Goal: Transaction & Acquisition: Purchase product/service

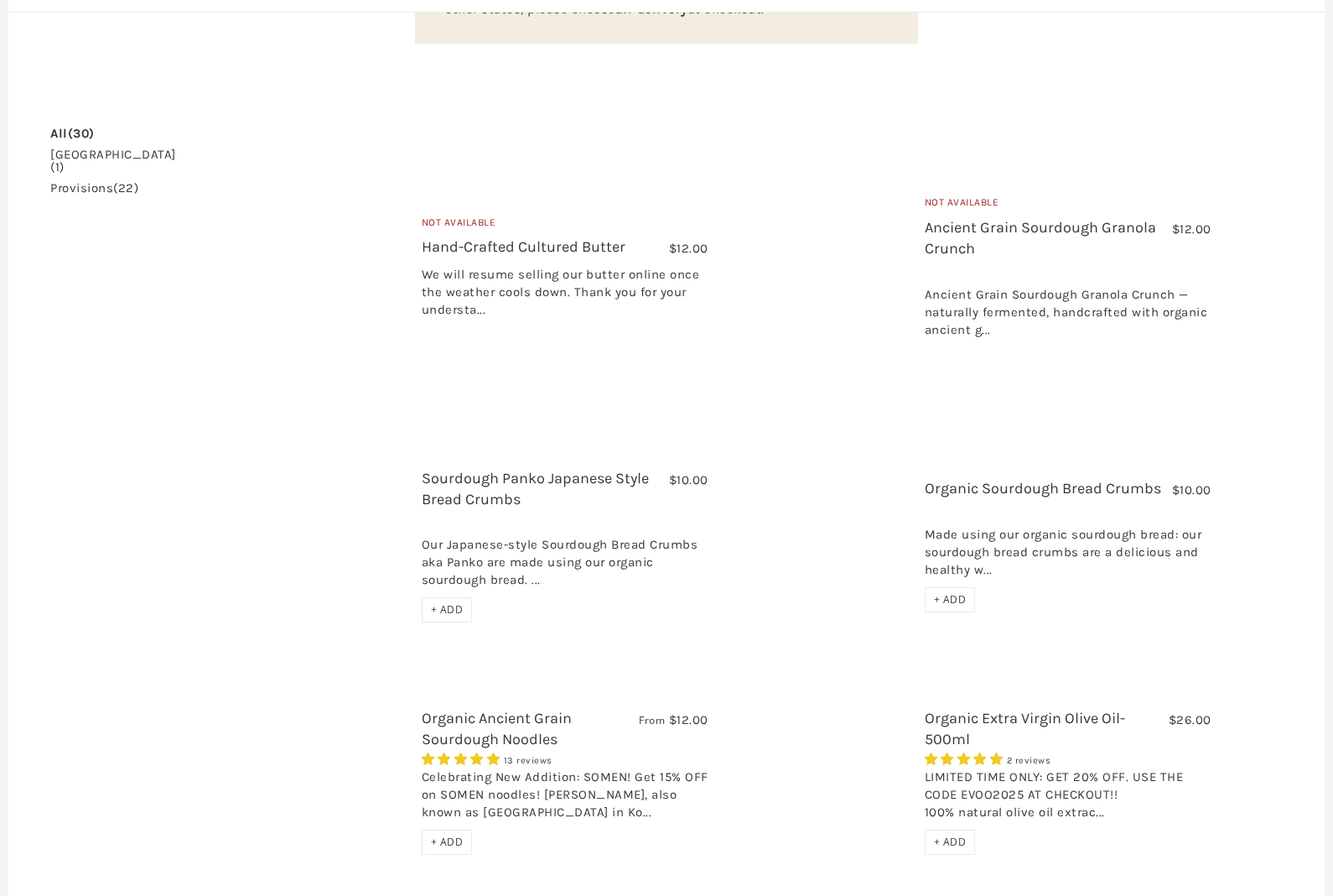
scroll to position [419, 0]
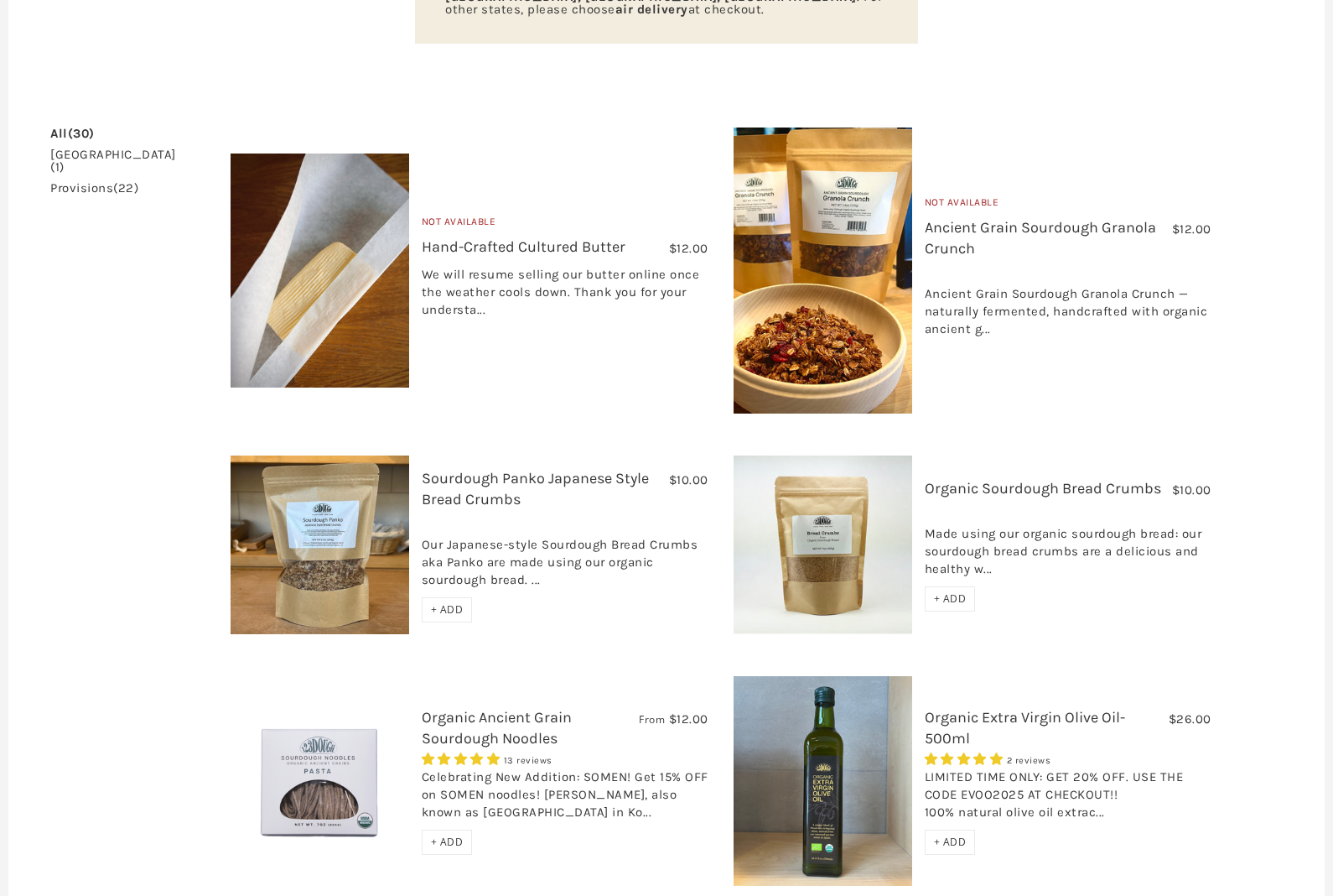
click at [442, 708] on link "Organic Ancient Grain Sourdough Noodles" at bounding box center [497, 728] width 150 height 40
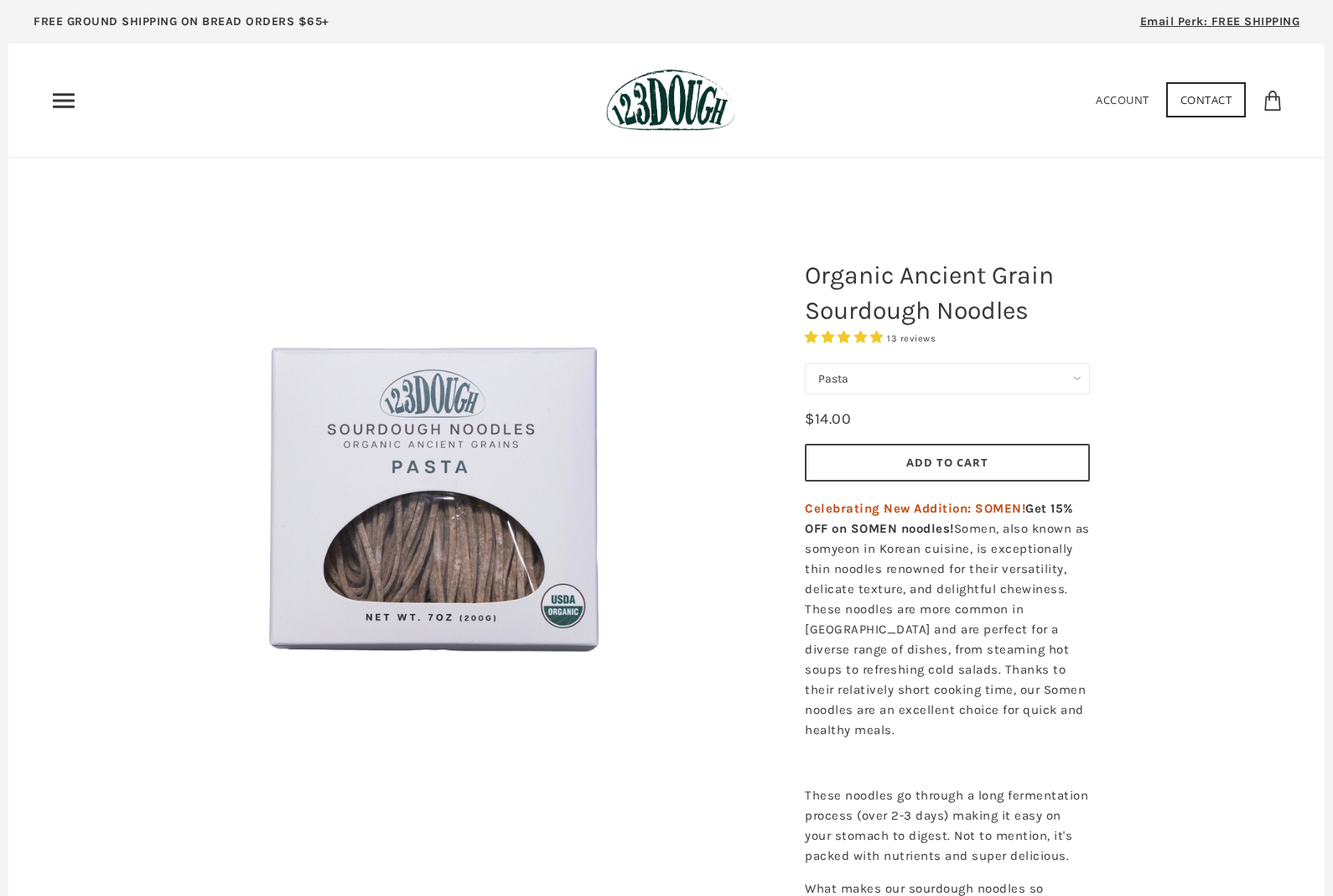
select select "Somen"
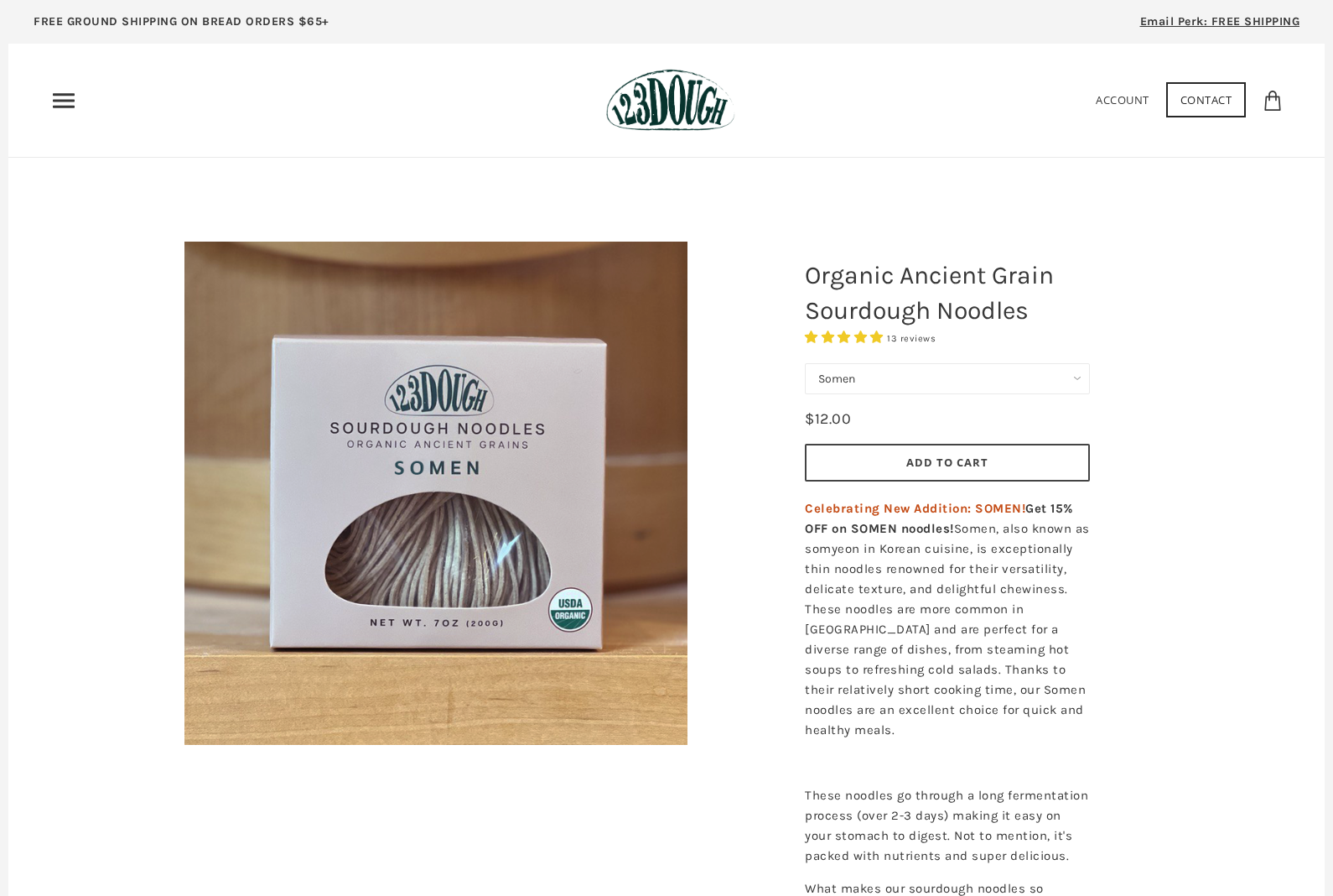
click at [882, 455] on button "Add to Cart" at bounding box center [948, 463] width 285 height 38
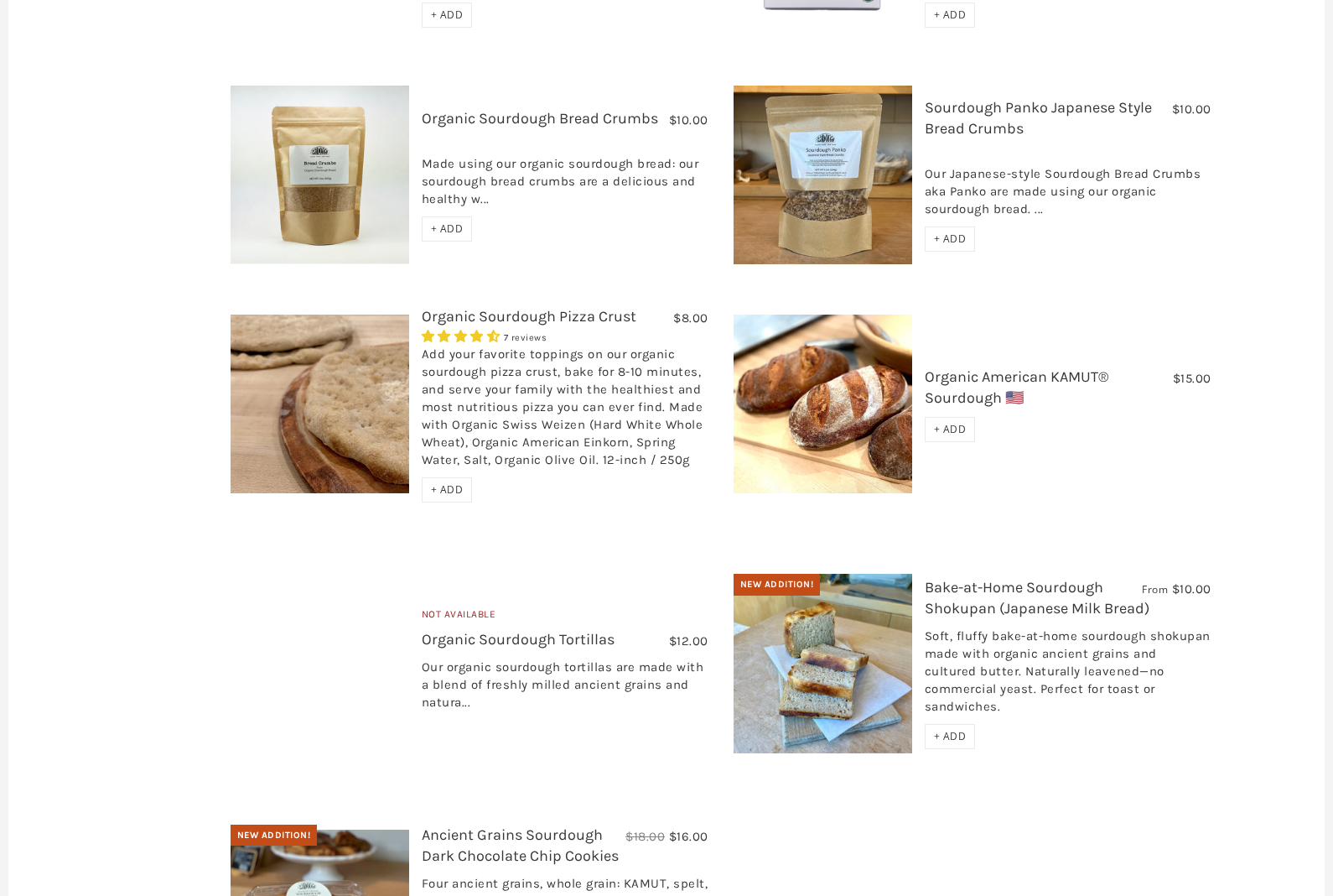
scroll to position [1437, 0]
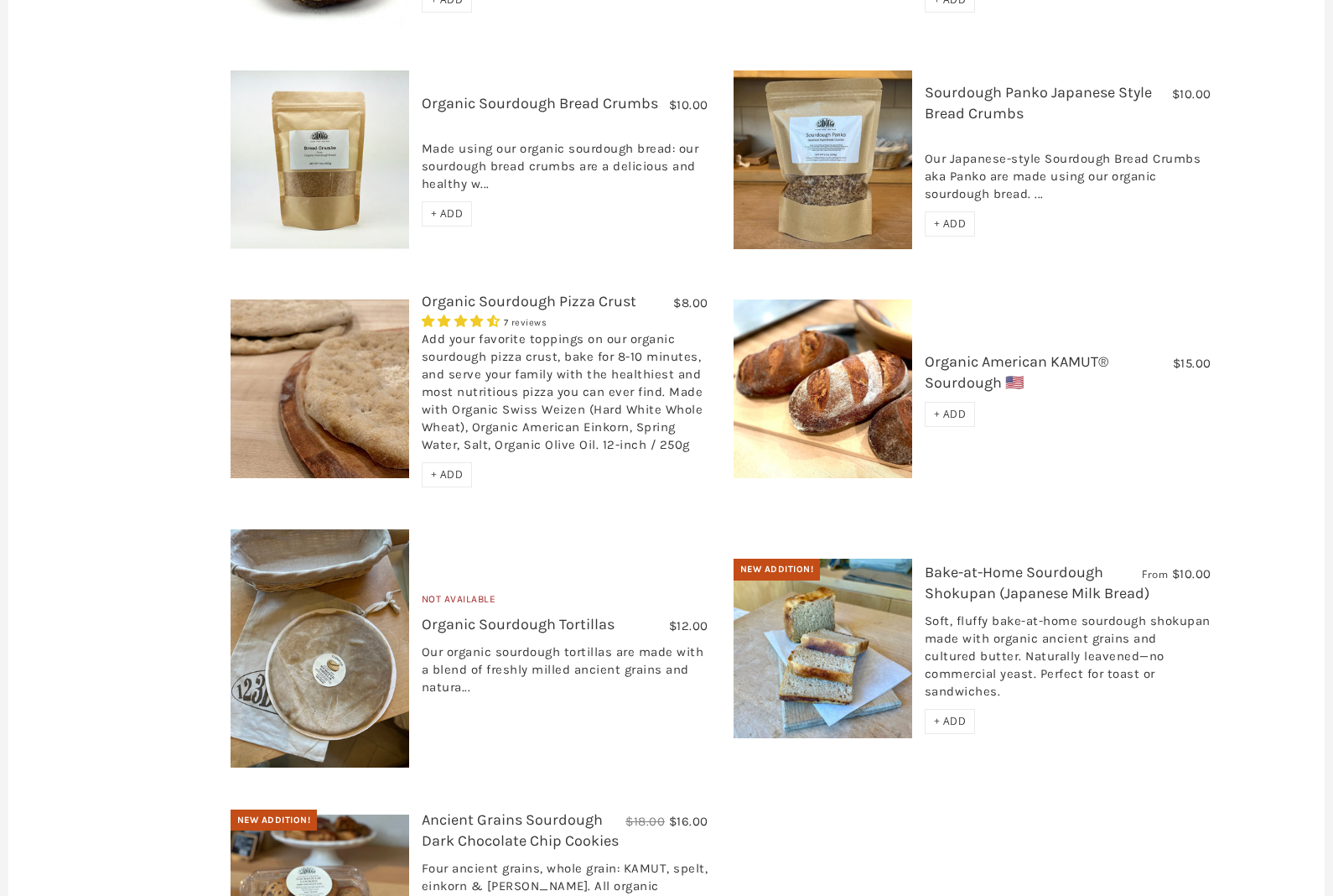
click at [808, 571] on img at bounding box center [822, 649] width 179 height 180
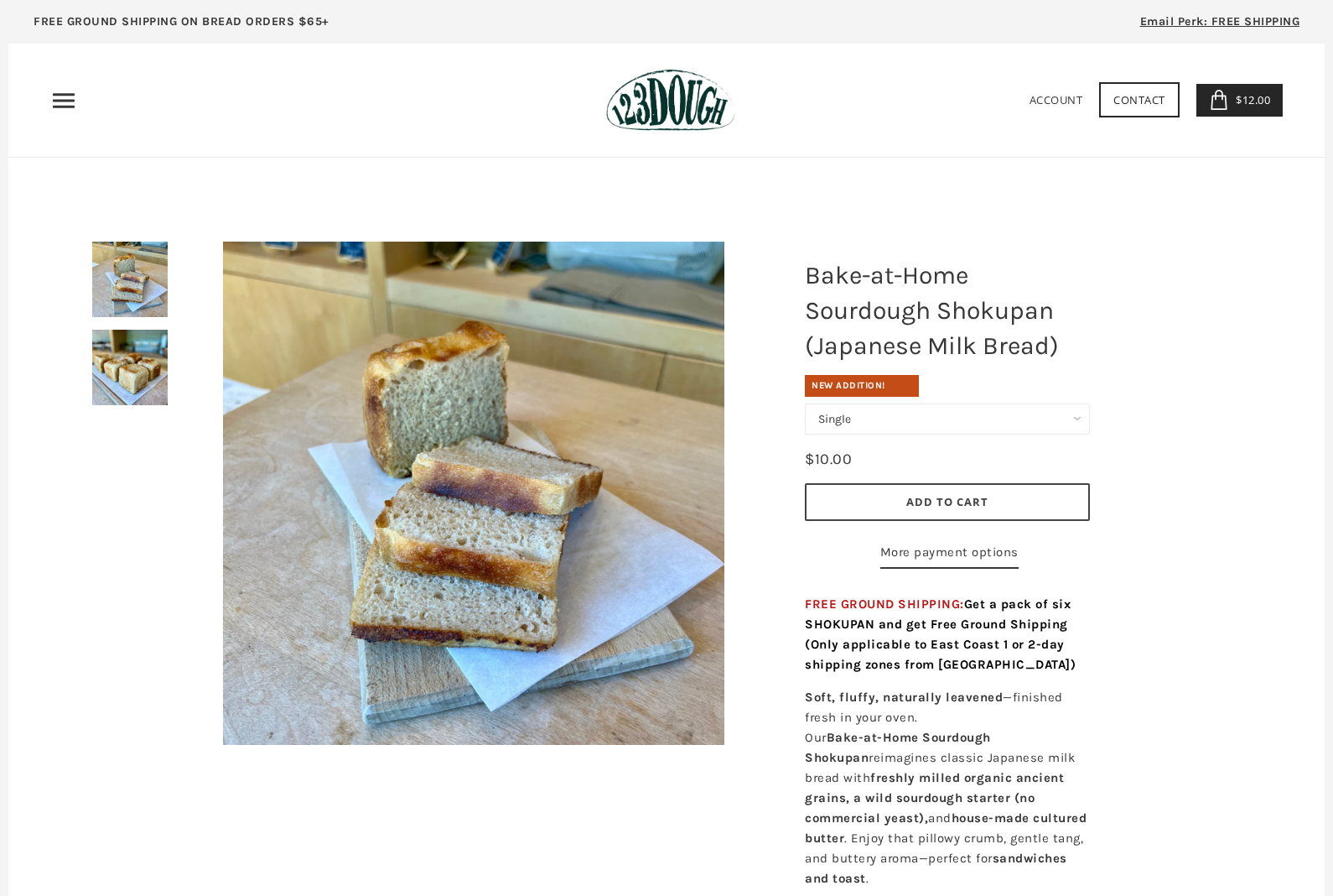
click at [902, 436] on div "Single Set of 6" at bounding box center [948, 423] width 285 height 38
select select "Set of 6"
click at [899, 511] on button "Add to Cart" at bounding box center [948, 502] width 285 height 38
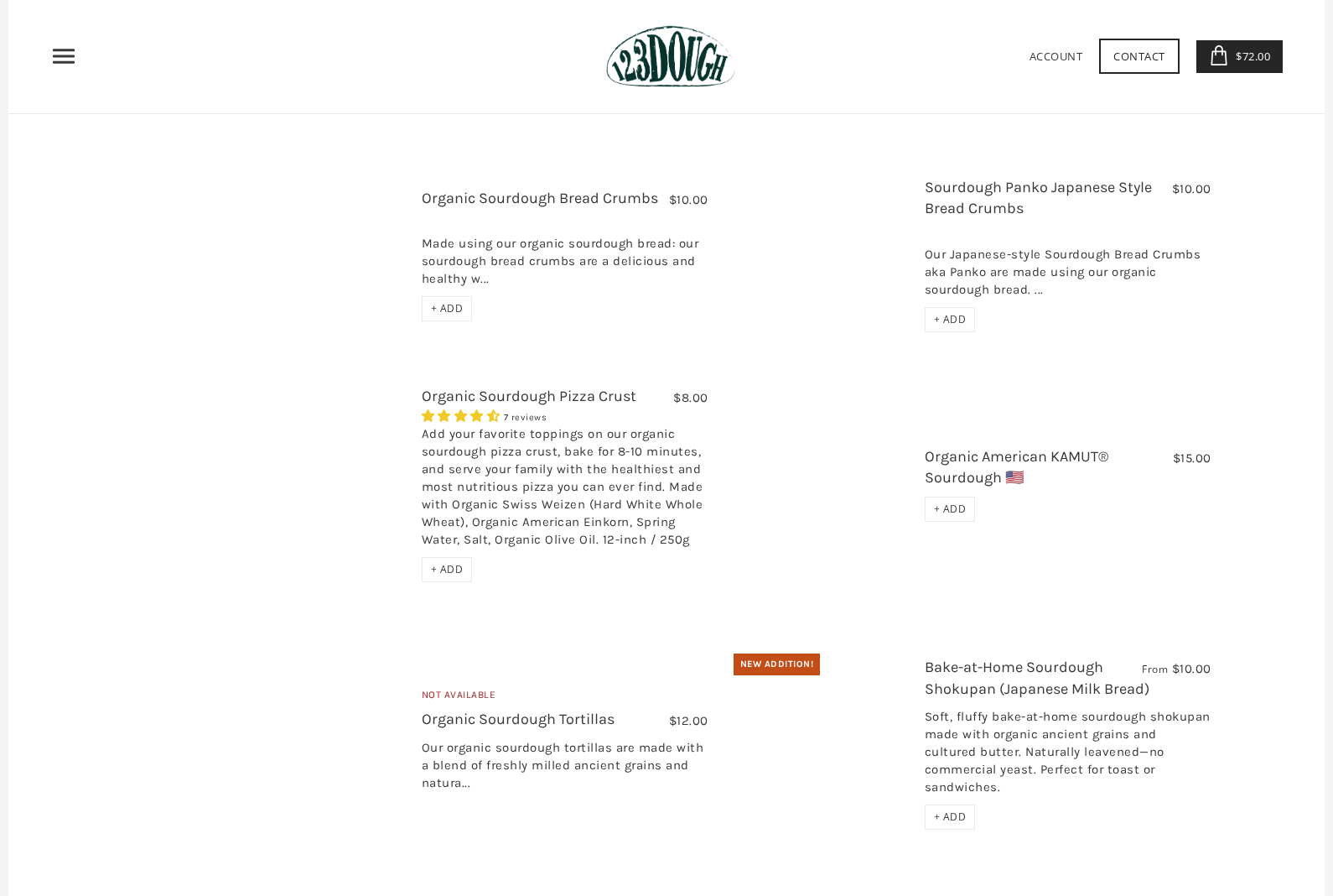
scroll to position [1117, 0]
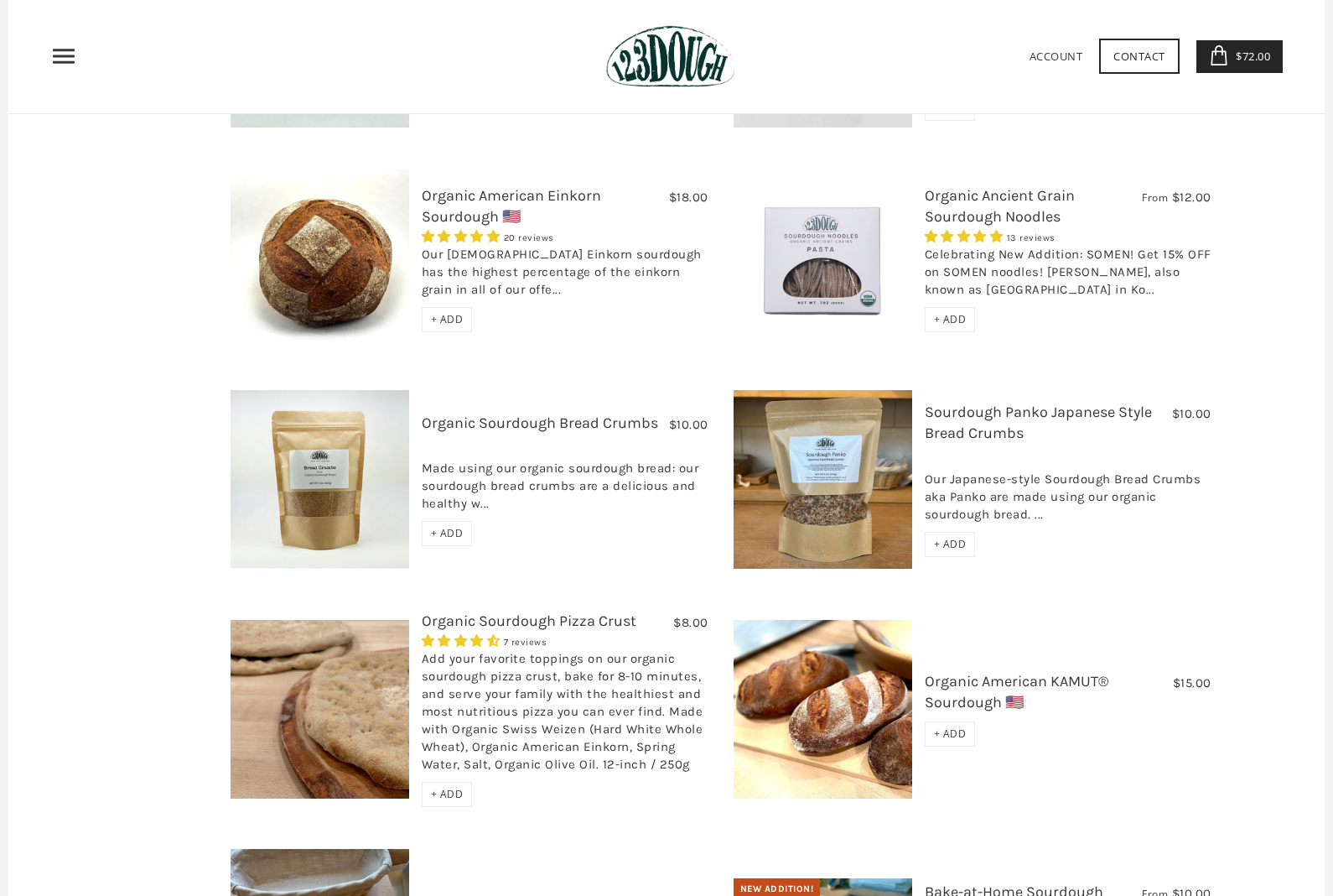
click at [431, 526] on span "+ ADD" at bounding box center [448, 533] width 33 height 15
click at [934, 537] on span "+ ADD" at bounding box center [950, 543] width 33 height 15
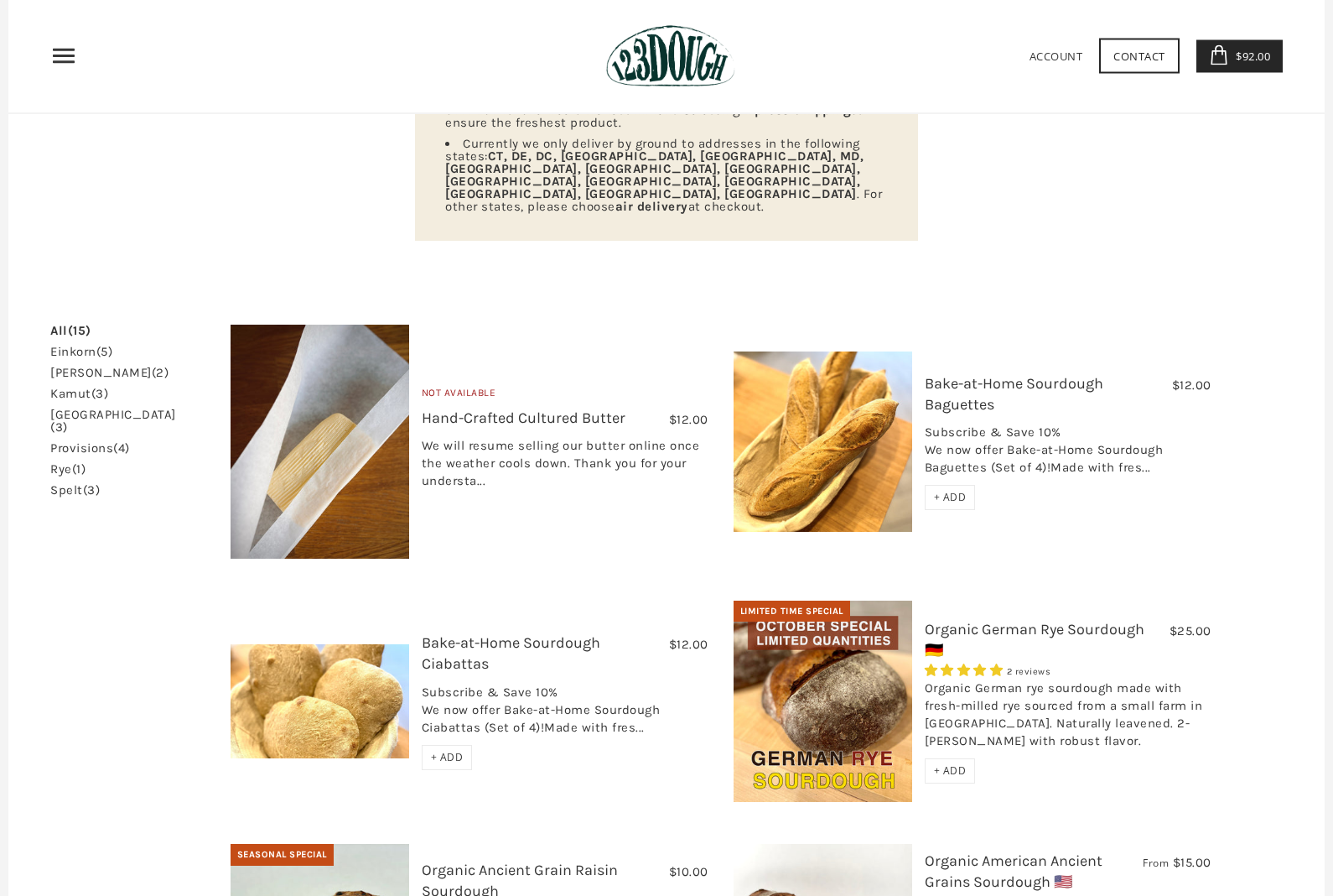
scroll to position [0, 0]
